Goal: Navigation & Orientation: Find specific page/section

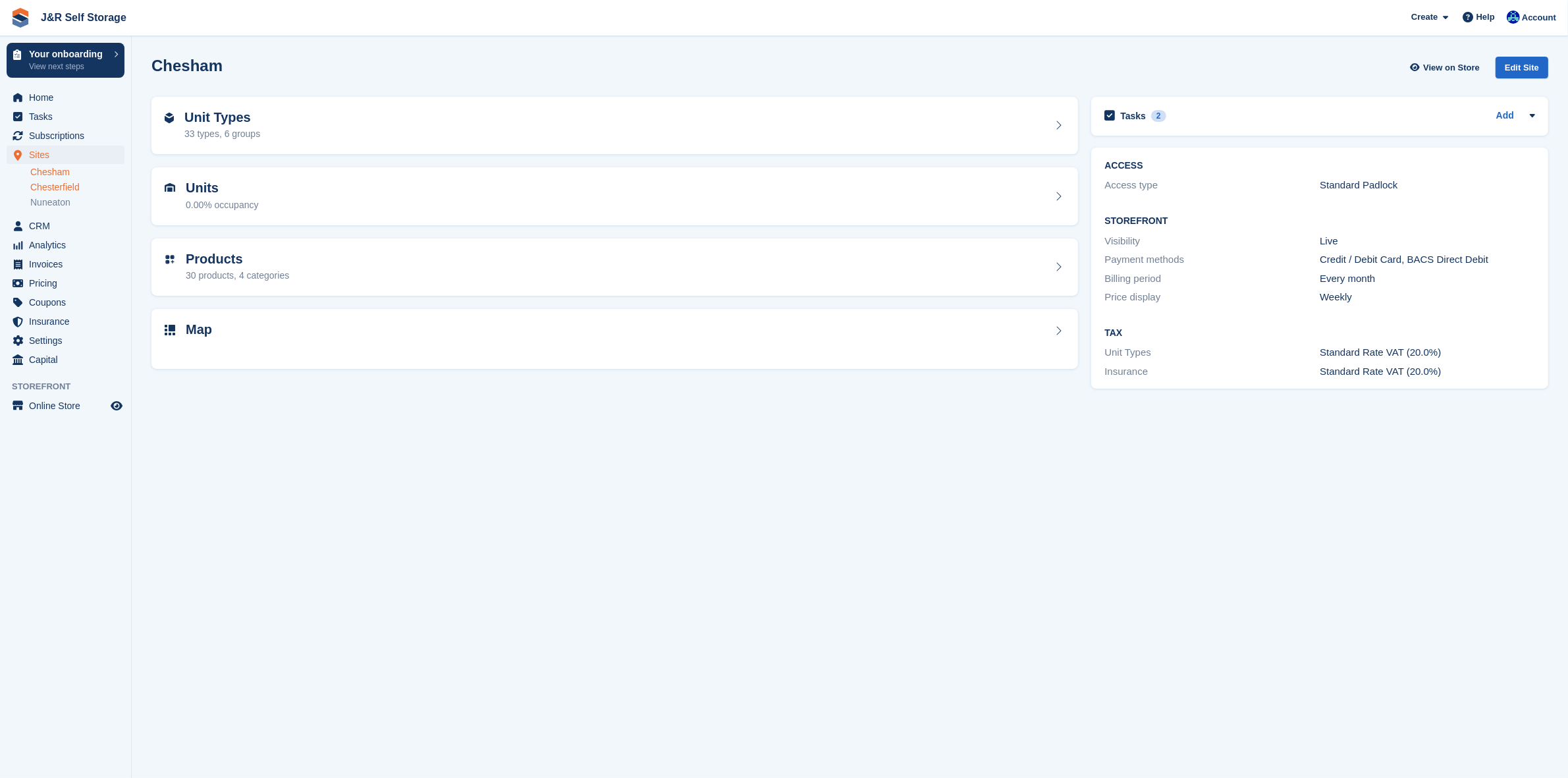
click at [67, 190] on link "Chesterfield" at bounding box center [77, 187] width 95 height 12
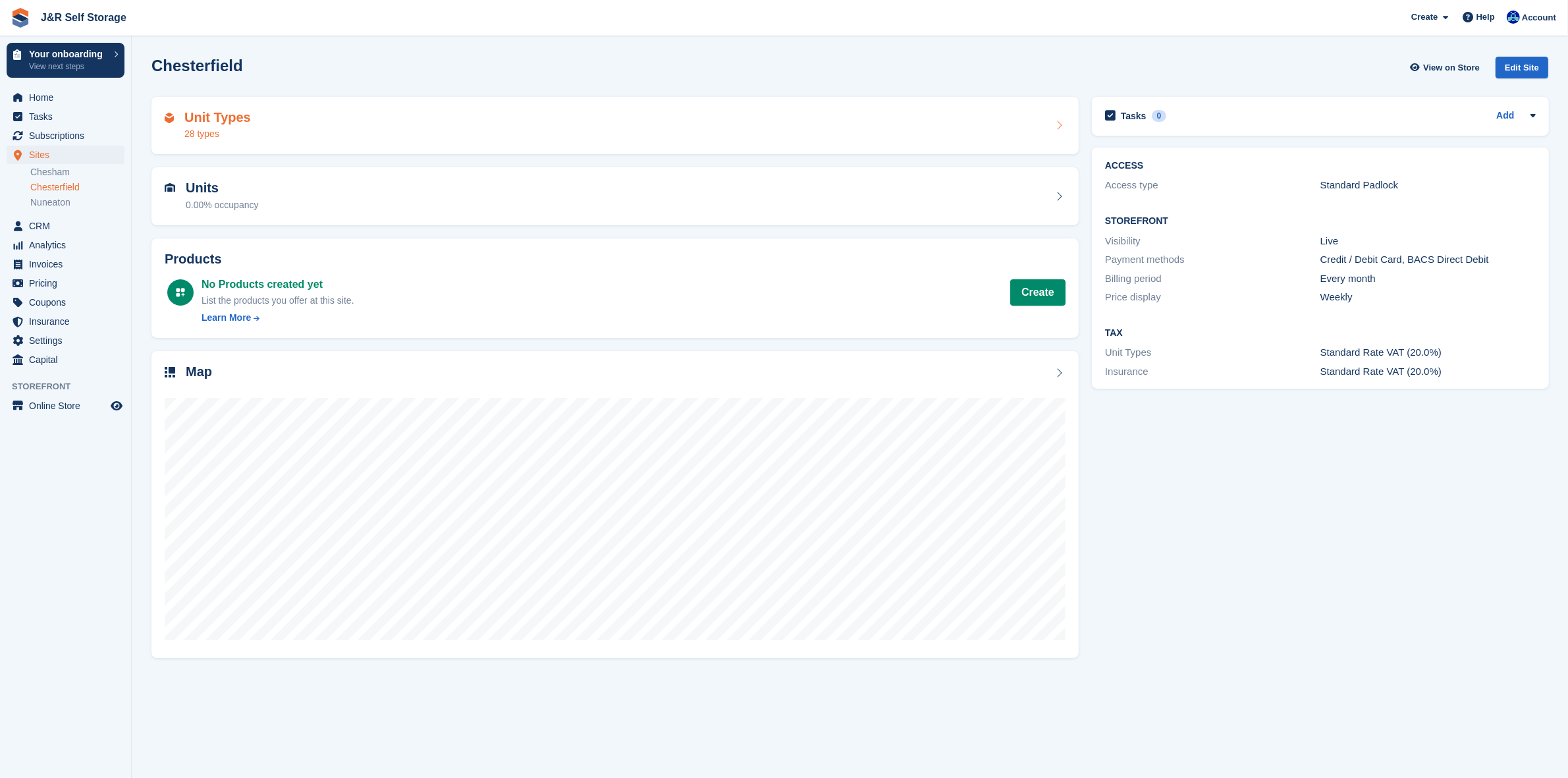
click at [369, 120] on div "Unit Types 28 types" at bounding box center [615, 126] width 901 height 32
